Goal: Transaction & Acquisition: Subscribe to service/newsletter

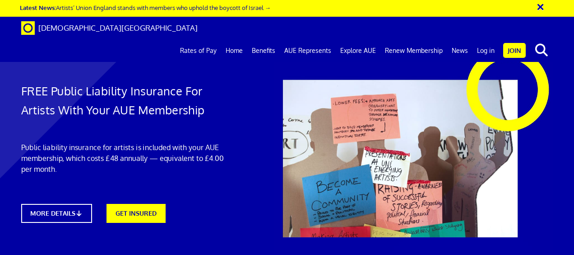
scroll to position [0, 2]
click at [149, 210] on link "GET INSURED" at bounding box center [136, 212] width 65 height 21
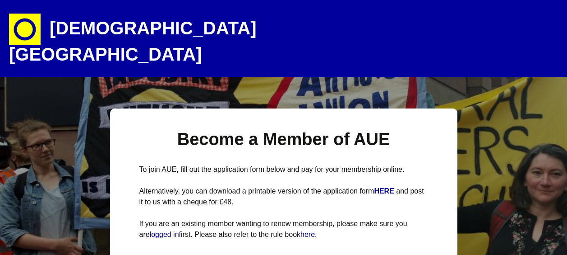
select select
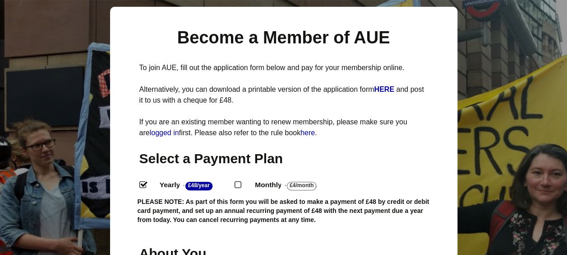
click at [238, 181] on input "Monthly - £4/Month ." at bounding box center [238, 184] width 6 height 6
radio input "true"
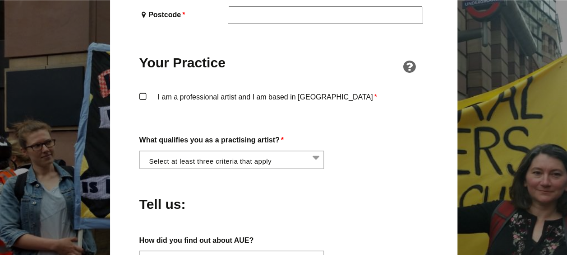
scroll to position [676, 0]
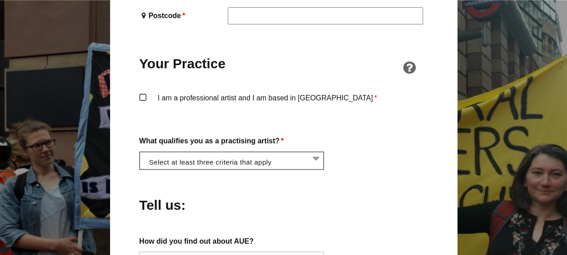
click at [299, 152] on li at bounding box center [234, 159] width 185 height 15
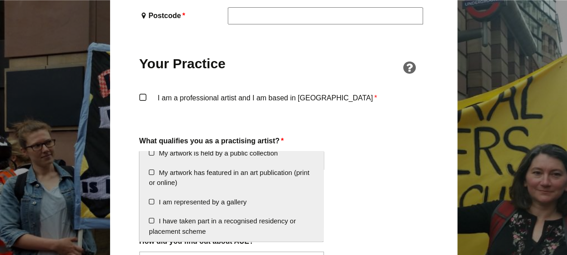
scroll to position [0, 0]
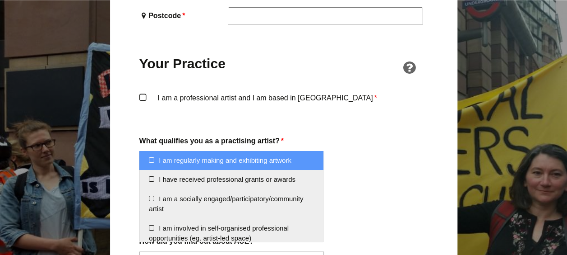
click at [264, 153] on li "I am regularly making and exhibiting artwork" at bounding box center [232, 160] width 184 height 19
select select "regularly_making_and_exhibiting_artwork"
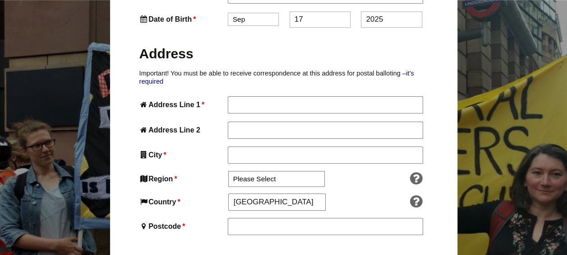
scroll to position [452, 0]
